Goal: Use online tool/utility: Utilize a website feature to perform a specific function

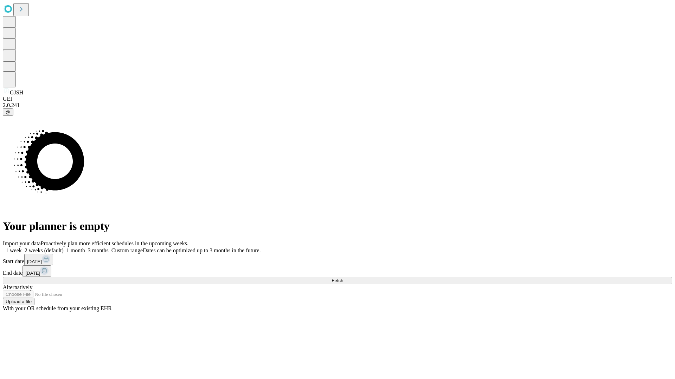
click at [343, 278] on span "Fetch" at bounding box center [337, 280] width 12 height 5
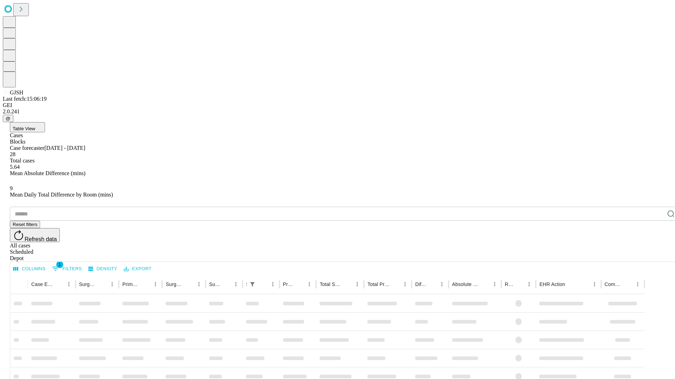
click at [35, 126] on span "Table View" at bounding box center [24, 128] width 22 height 5
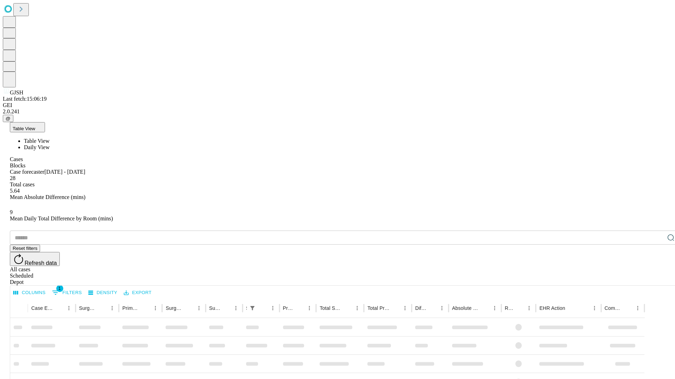
click at [50, 144] on span "Daily View" at bounding box center [37, 147] width 26 height 6
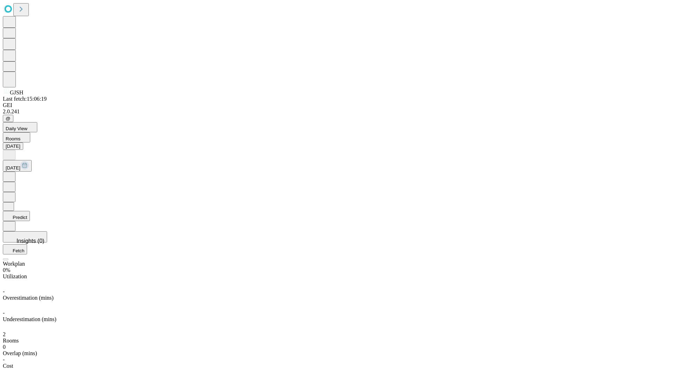
click at [30, 211] on button "Predict" at bounding box center [16, 216] width 27 height 10
